Goal: Information Seeking & Learning: Learn about a topic

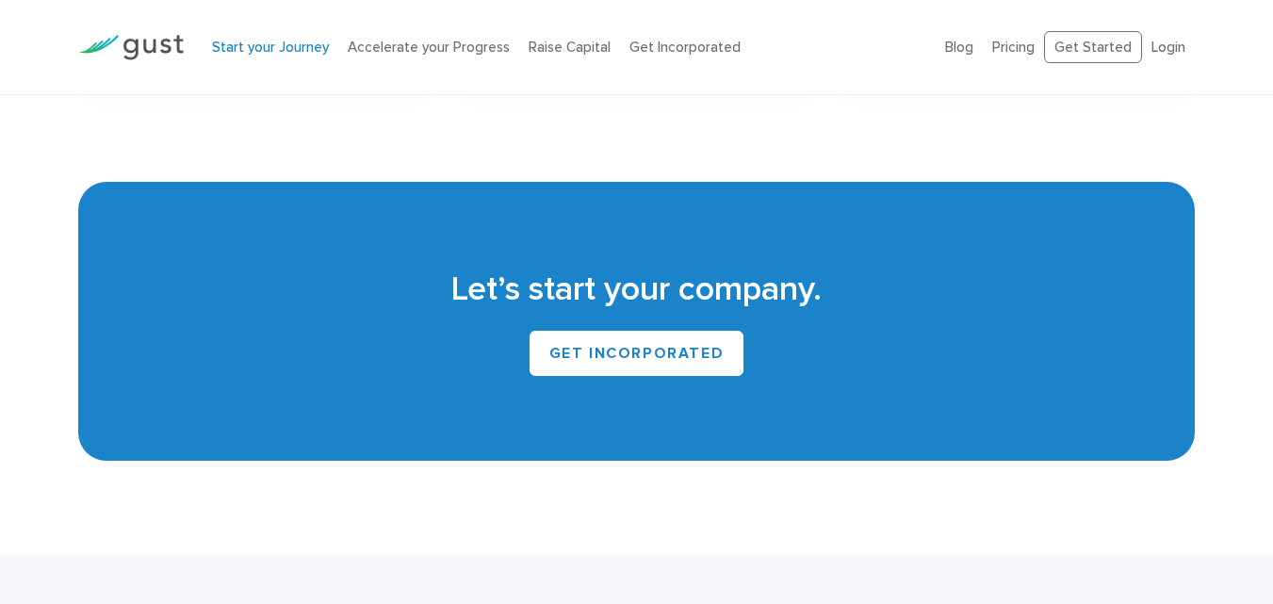
scroll to position [3572, 0]
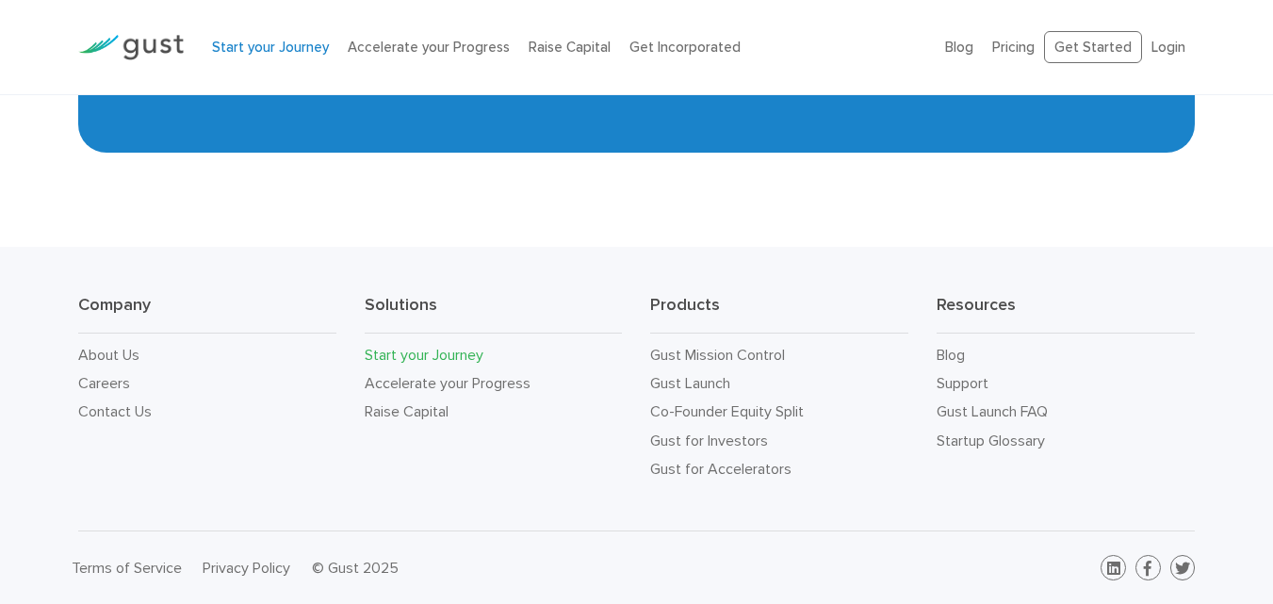
click at [497, 515] on div "Company About Us Careers Contact Us Solutions Start your Journey Accelerate you…" at bounding box center [636, 389] width 1273 height 285
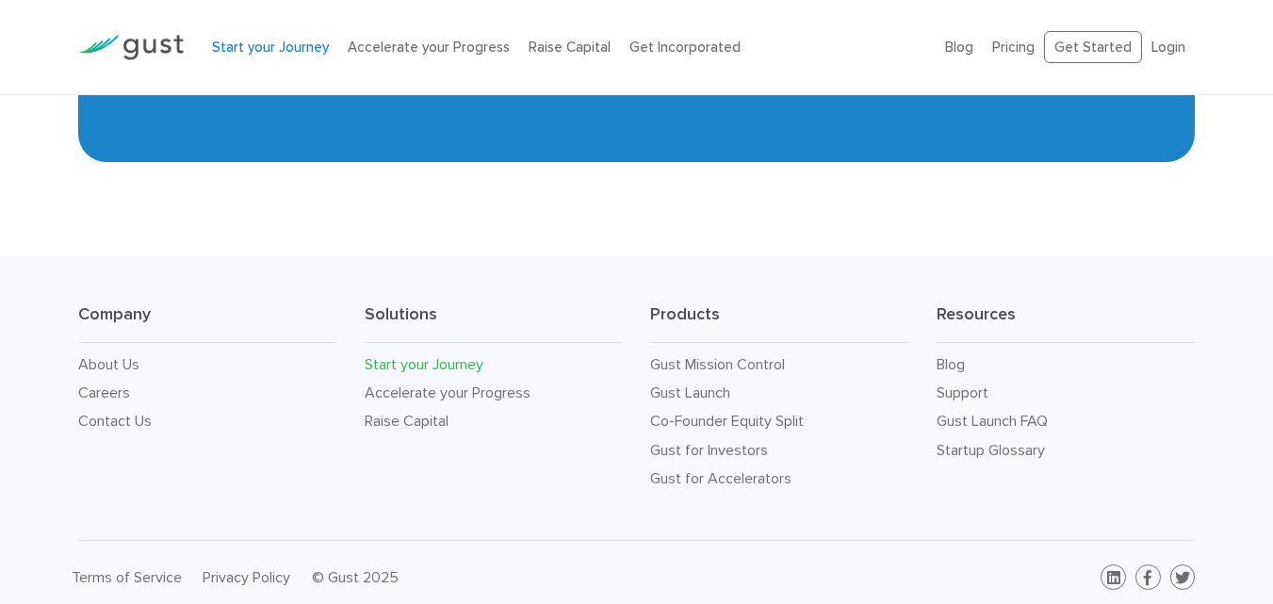
scroll to position [3561, 0]
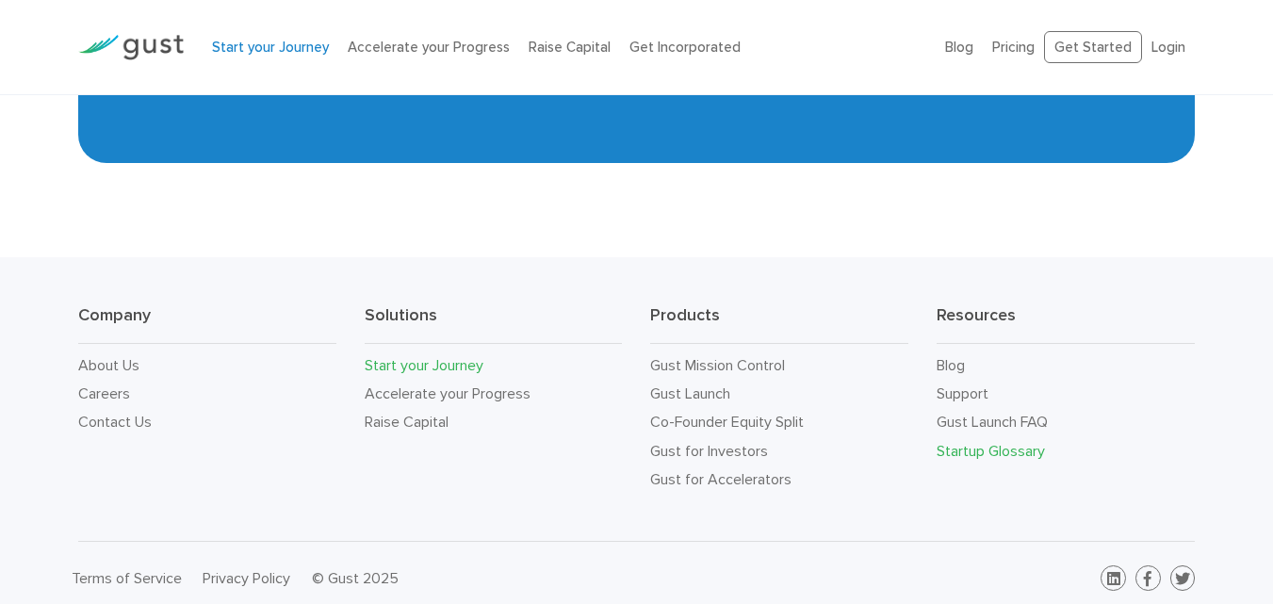
click at [967, 452] on link "Startup Glossary" at bounding box center [991, 451] width 108 height 18
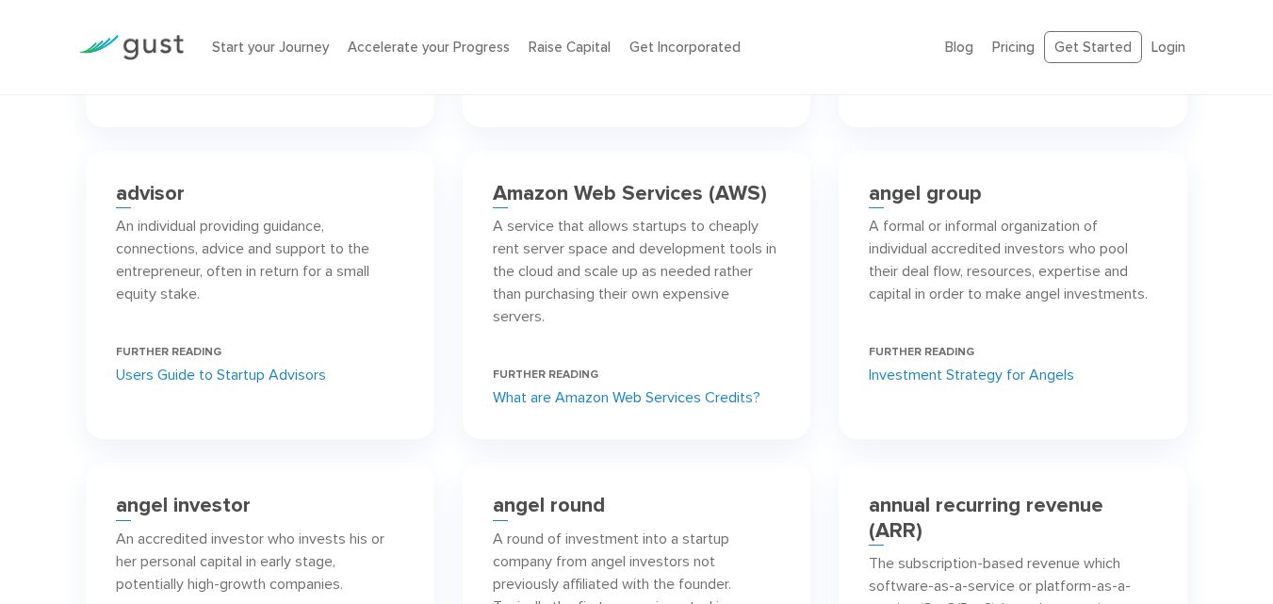
scroll to position [1121, 0]
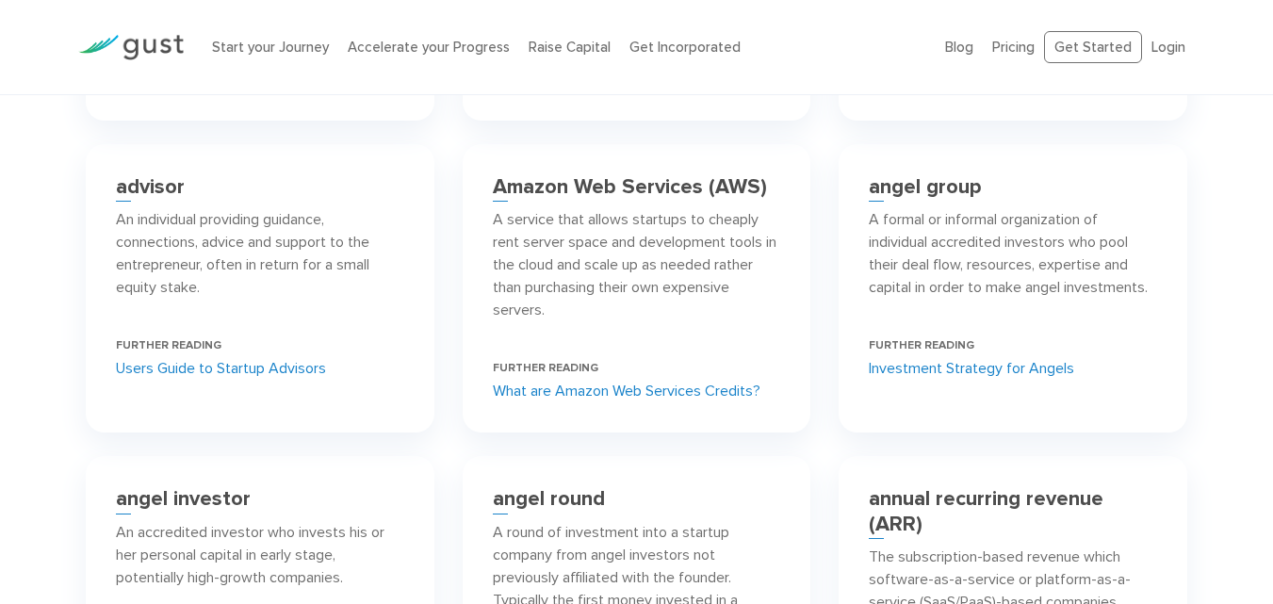
click at [545, 321] on p "A service that allows startups to cheaply rent server space and development too…" at bounding box center [637, 264] width 288 height 113
click at [604, 321] on p "A service that allows startups to cheaply rent server space and development too…" at bounding box center [637, 264] width 288 height 113
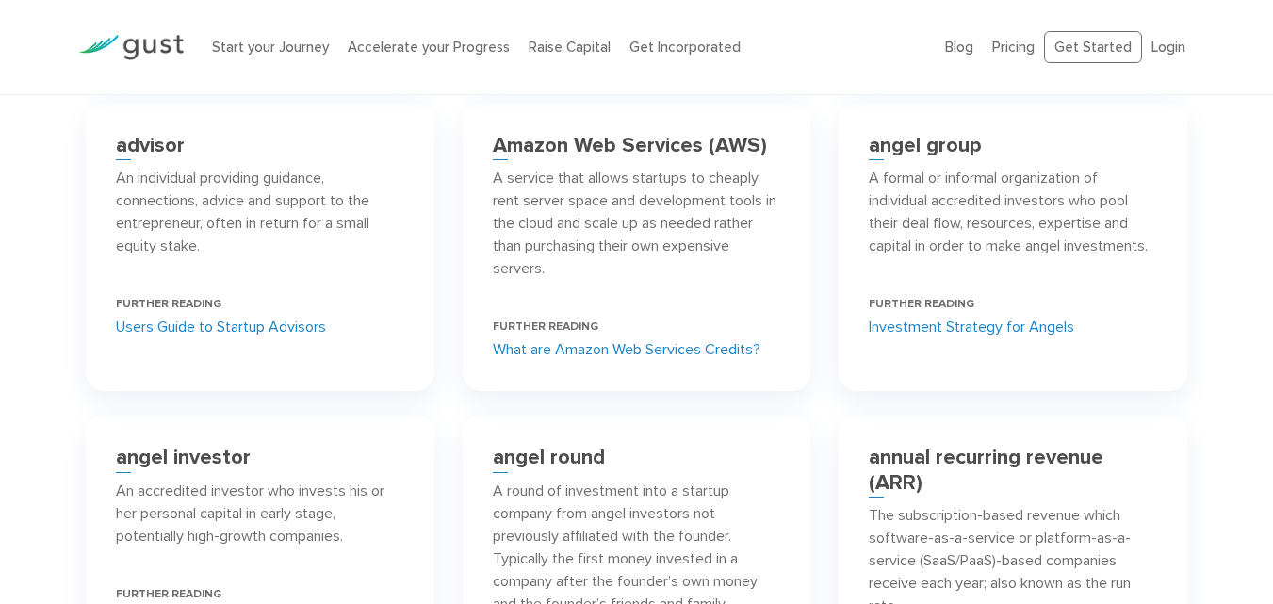
scroll to position [1164, 0]
click at [591, 360] on link "What are Amazon Web Services Credits?" at bounding box center [627, 348] width 268 height 23
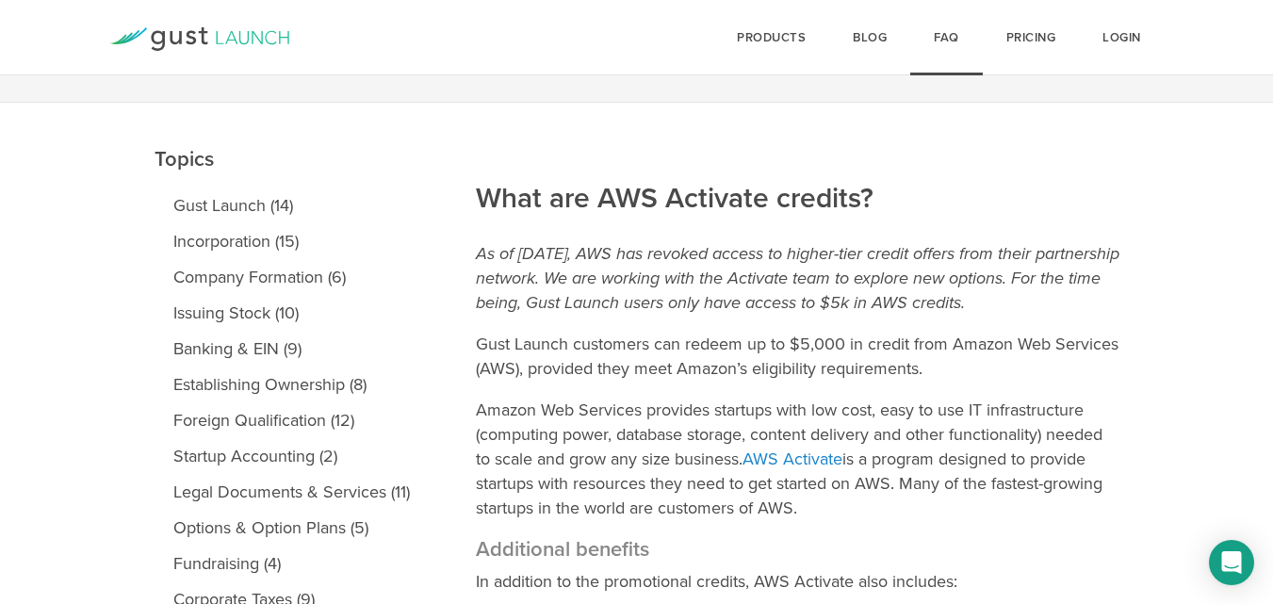
scroll to position [156, 0]
click at [548, 438] on p "Amazon Web Services provides startups with low cost, easy to use IT infrastruct…" at bounding box center [798, 458] width 644 height 123
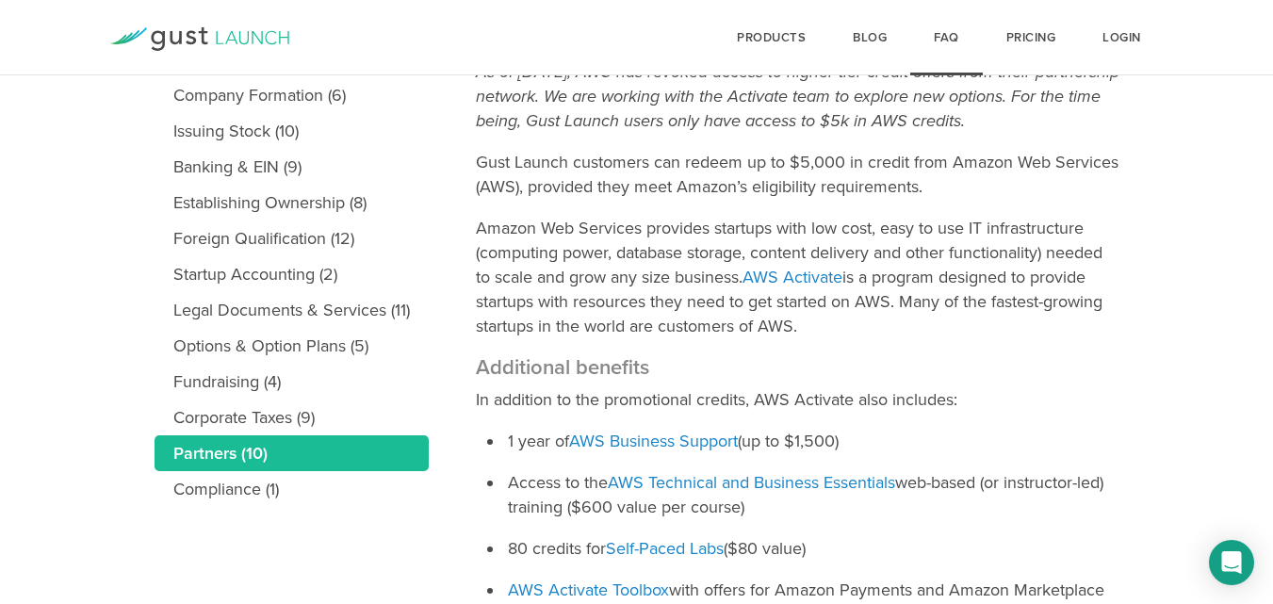
scroll to position [338, 0]
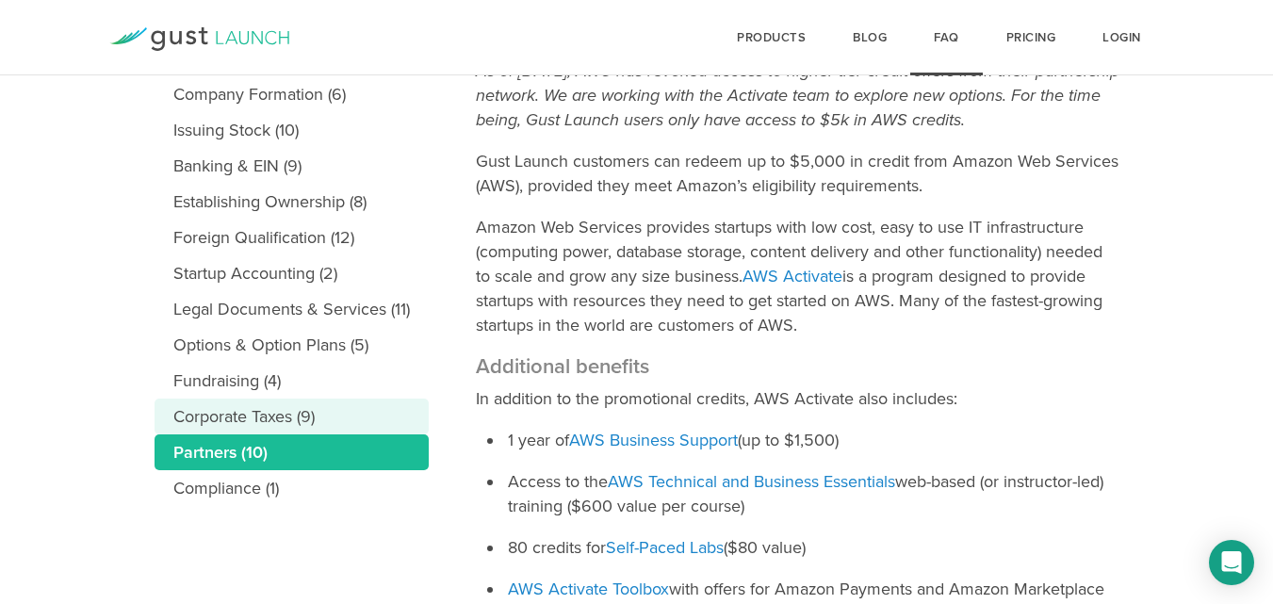
click at [249, 413] on link "Corporate Taxes (9)" at bounding box center [292, 417] width 274 height 36
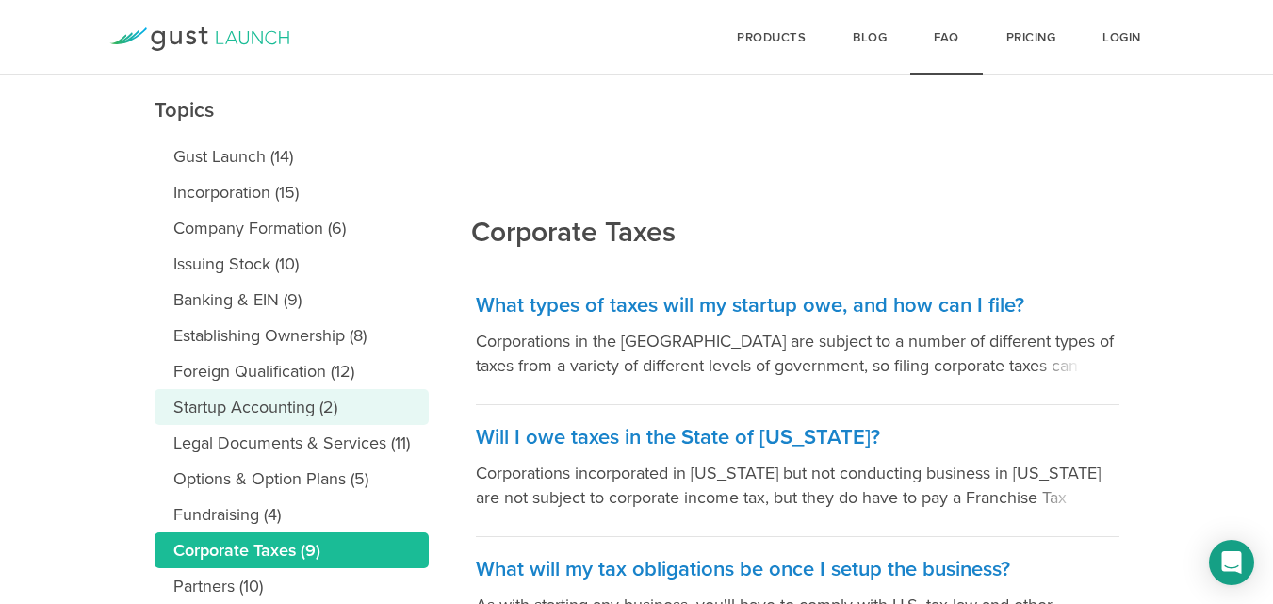
scroll to position [204, 0]
click at [277, 404] on link "Startup Accounting (2)" at bounding box center [292, 408] width 274 height 36
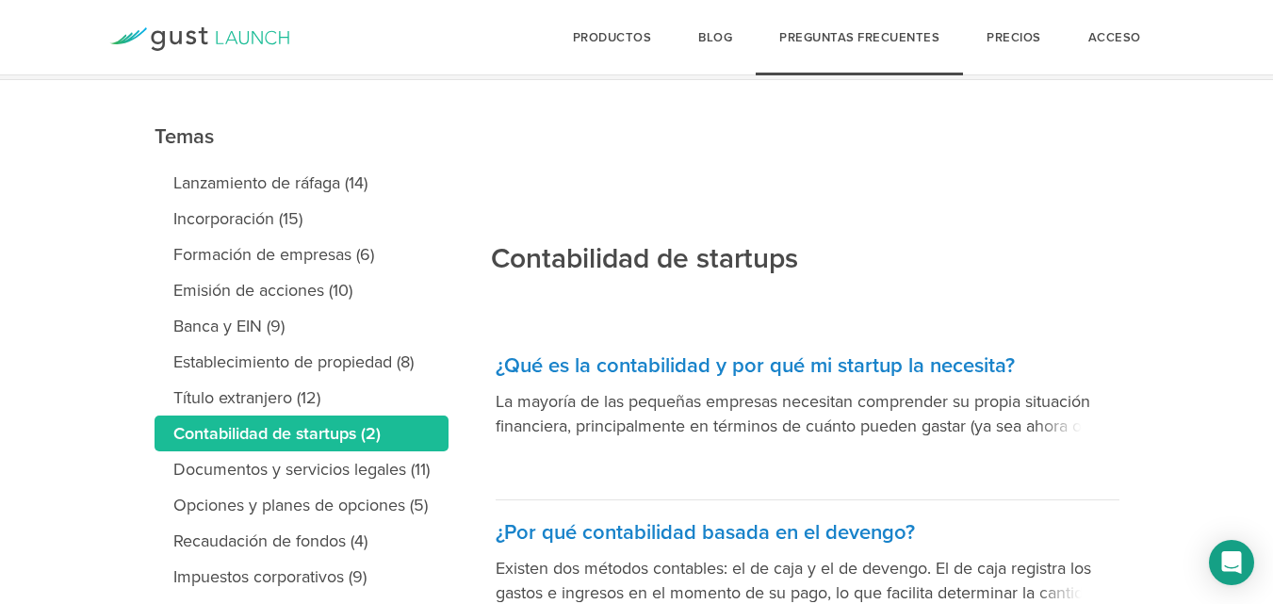
scroll to position [179, 0]
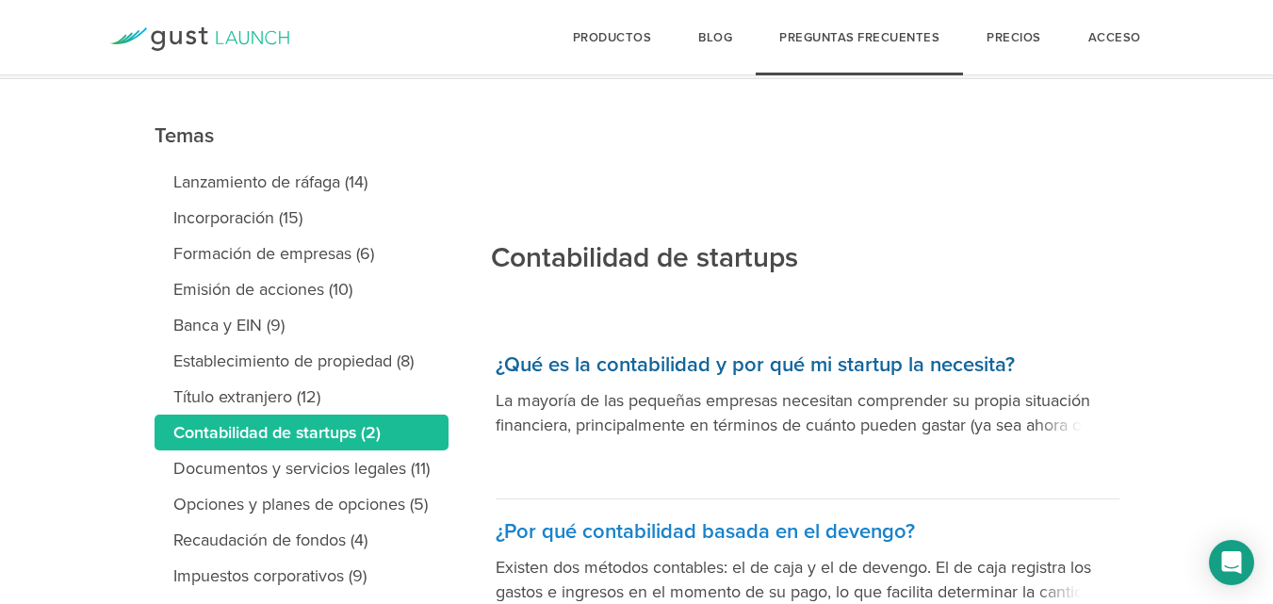
click at [835, 427] on font "La mayoría de las pequeñas empresas necesitan comprender su propia situación fi…" at bounding box center [807, 510] width 622 height 241
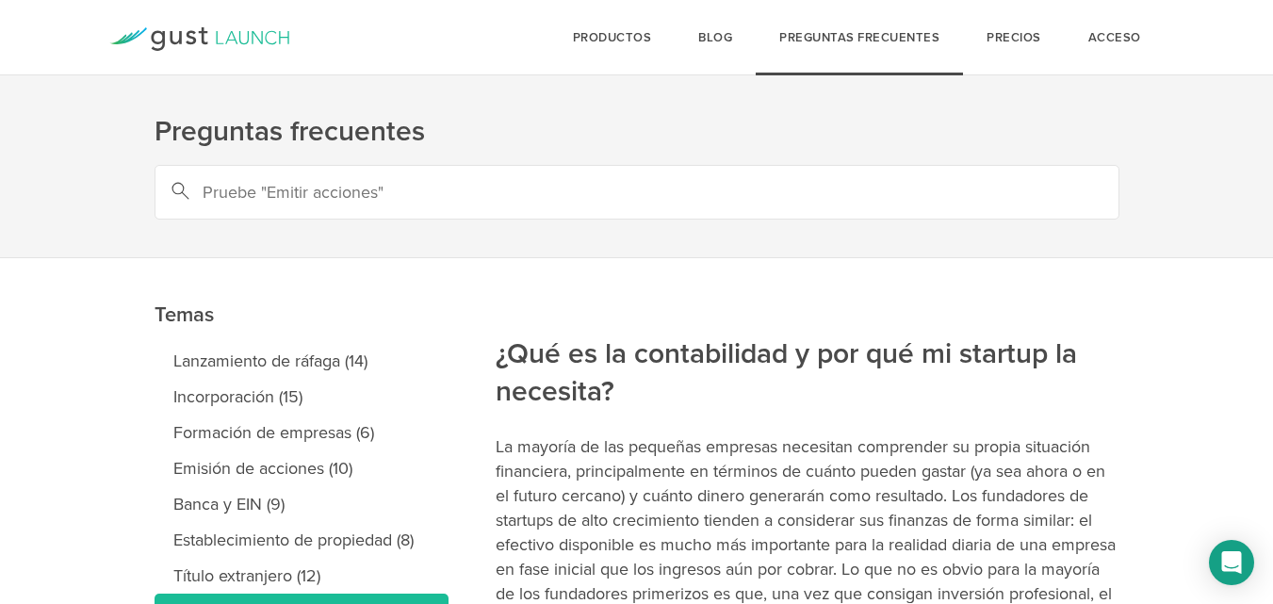
click at [667, 393] on h2 "¿Qué es la contabilidad y por qué mi startup la necesita?" at bounding box center [808, 309] width 624 height 203
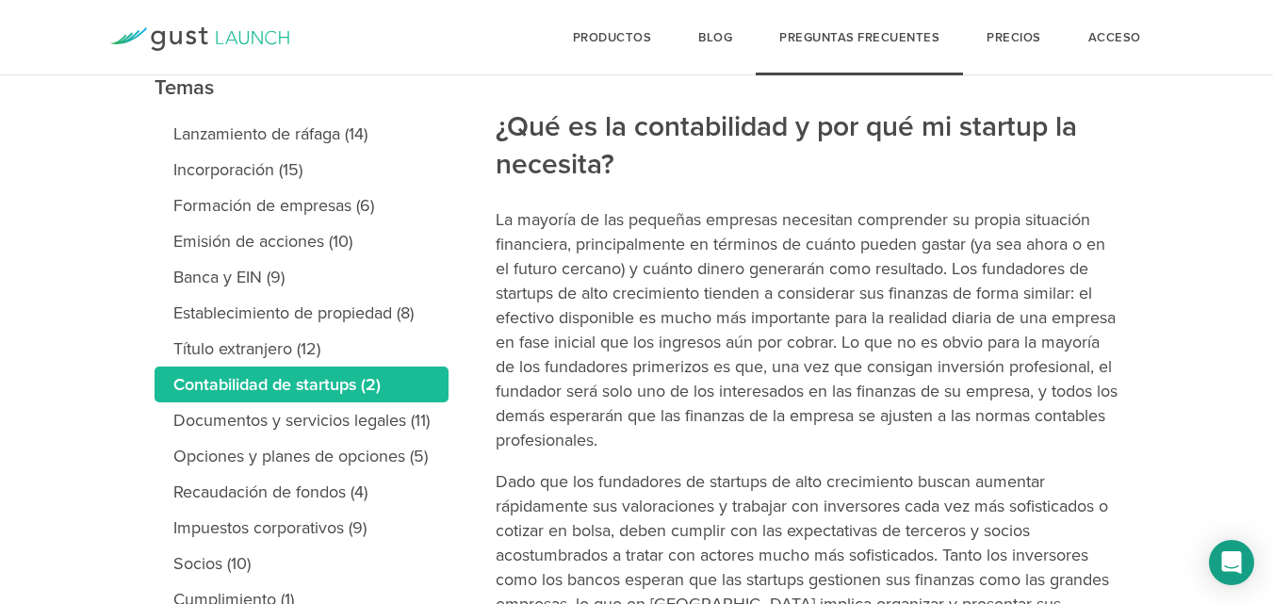
scroll to position [229, 0]
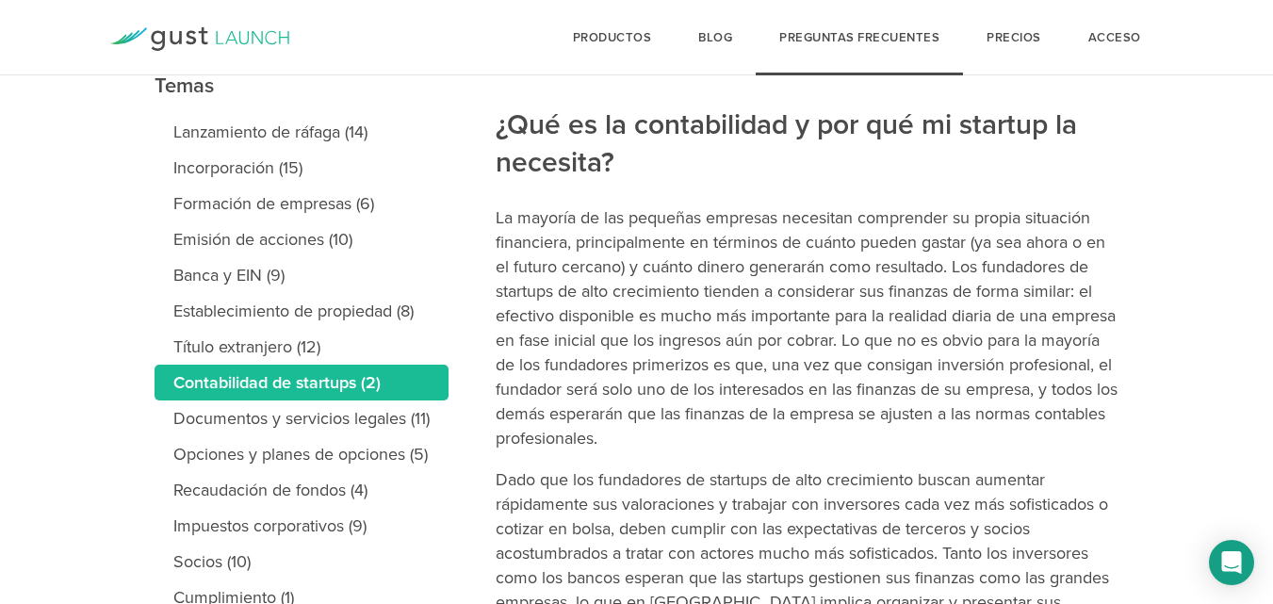
click at [806, 381] on font "La mayoría de las pequeñas empresas necesitan comprender su propia situación fi…" at bounding box center [807, 327] width 622 height 241
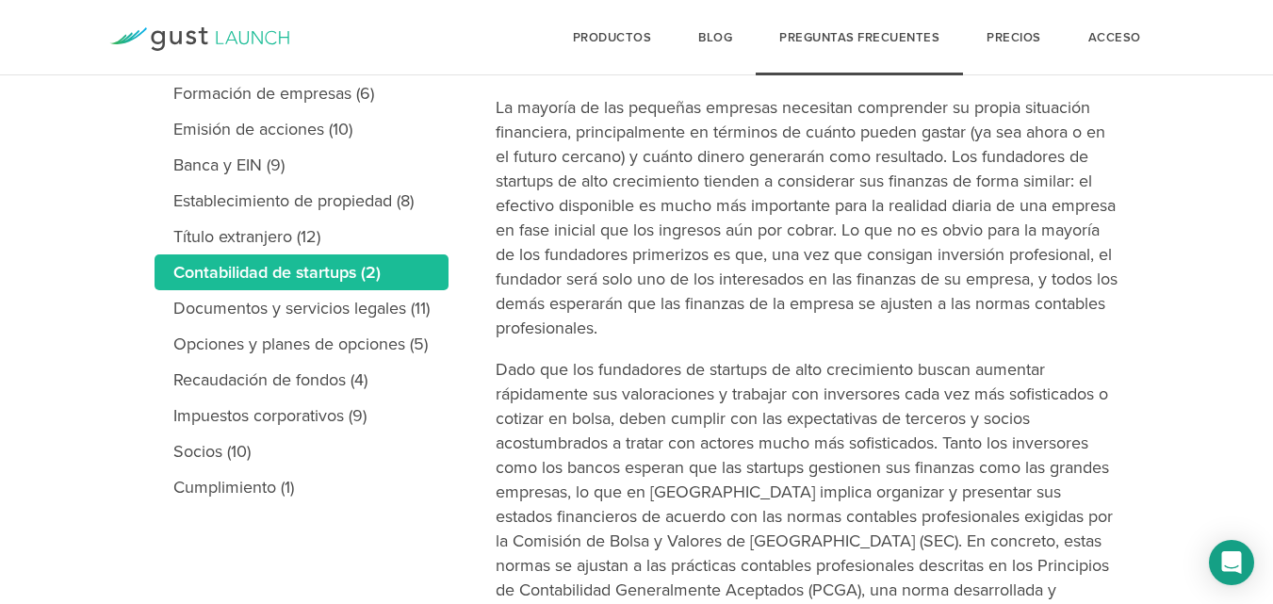
scroll to position [340, 0]
click at [800, 399] on font "Dado que los fundadores de startups de alto crecimiento buscan aumentar rápidam…" at bounding box center [804, 503] width 617 height 290
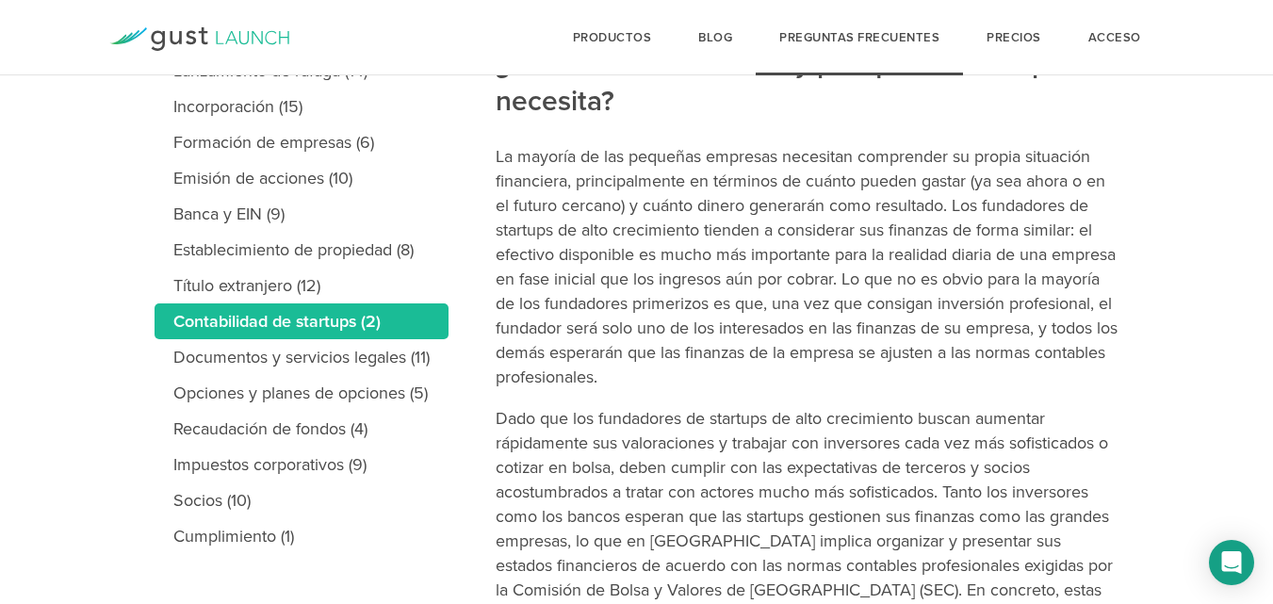
scroll to position [325, 0]
